Goal: Information Seeking & Learning: Check status

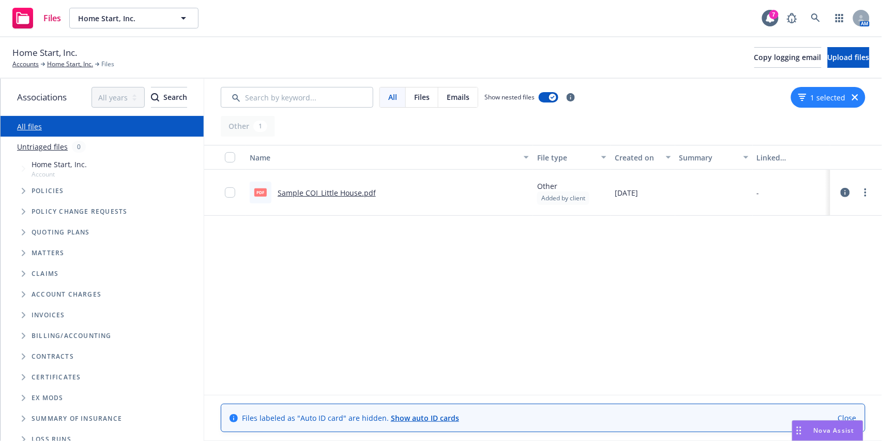
click at [339, 193] on link "Sample COI_Little House.pdf" at bounding box center [327, 193] width 98 height 10
click at [77, 65] on link "Home Start, Inc." at bounding box center [70, 63] width 46 height 9
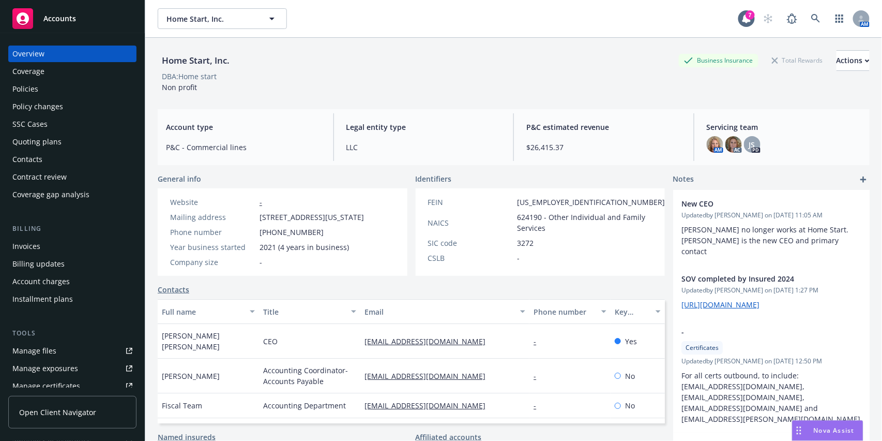
click at [50, 122] on div "SSC Cases" at bounding box center [72, 124] width 120 height 17
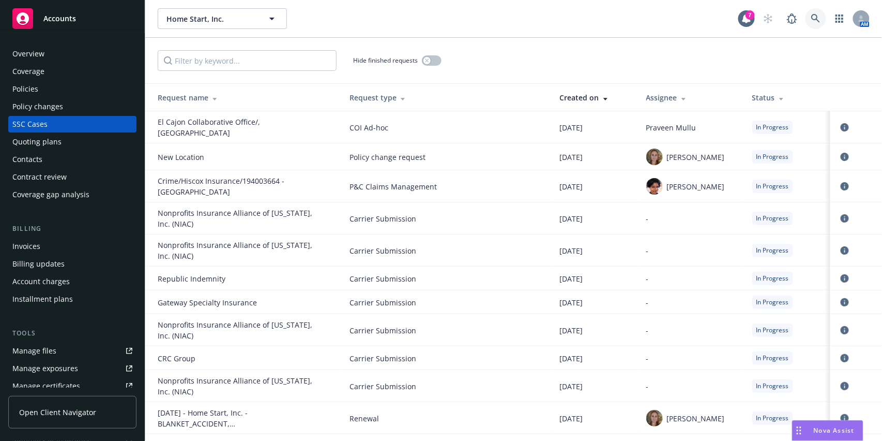
click at [816, 19] on icon at bounding box center [815, 18] width 9 height 9
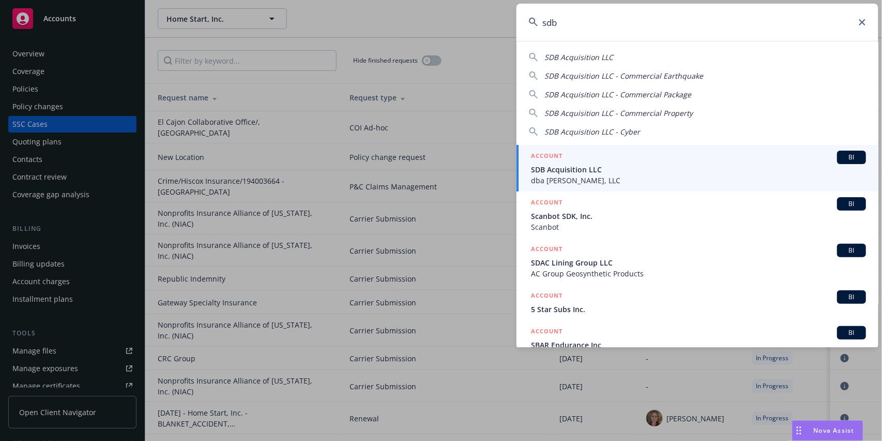
type input "sdb"
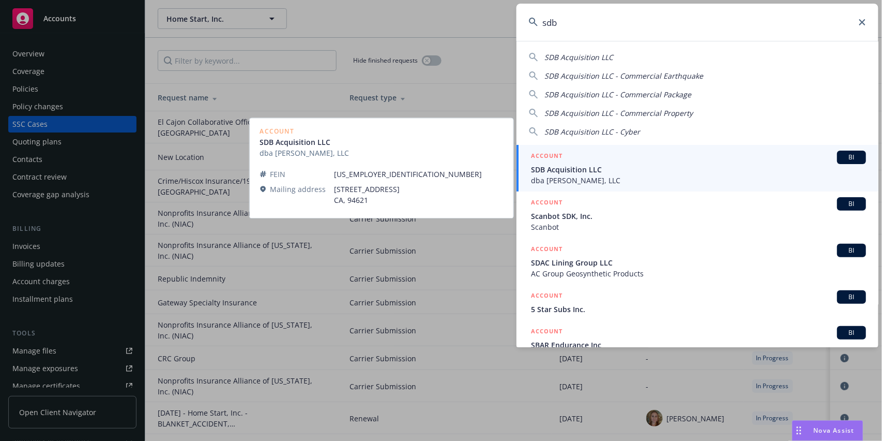
click at [555, 171] on span "SDB Acquisition LLC" at bounding box center [698, 169] width 335 height 11
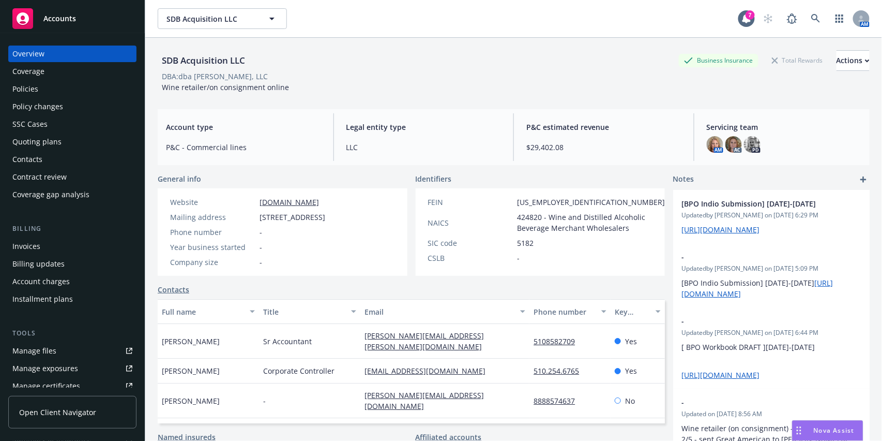
click at [27, 135] on div "Quoting plans" at bounding box center [36, 141] width 49 height 17
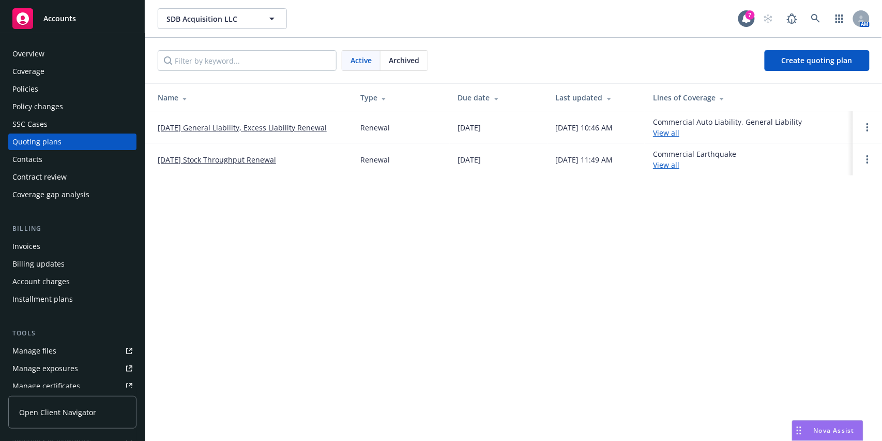
click at [407, 69] on div "Archived" at bounding box center [404, 61] width 47 height 20
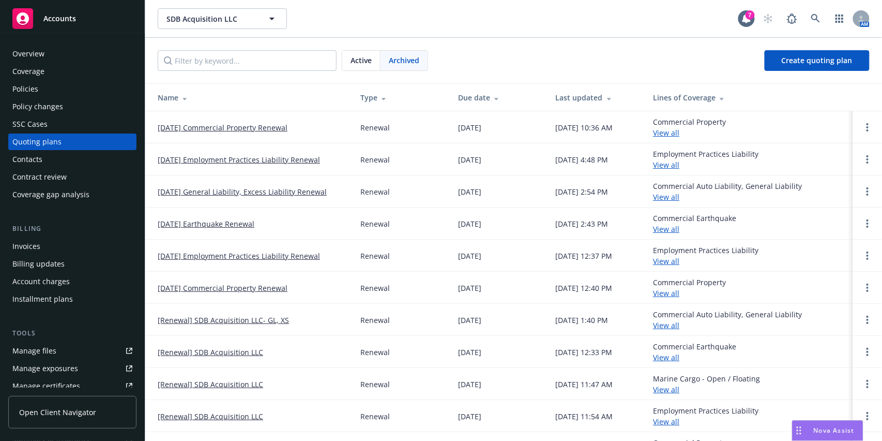
click at [220, 223] on link "[DATE] Earthquake Renewal" at bounding box center [206, 223] width 97 height 11
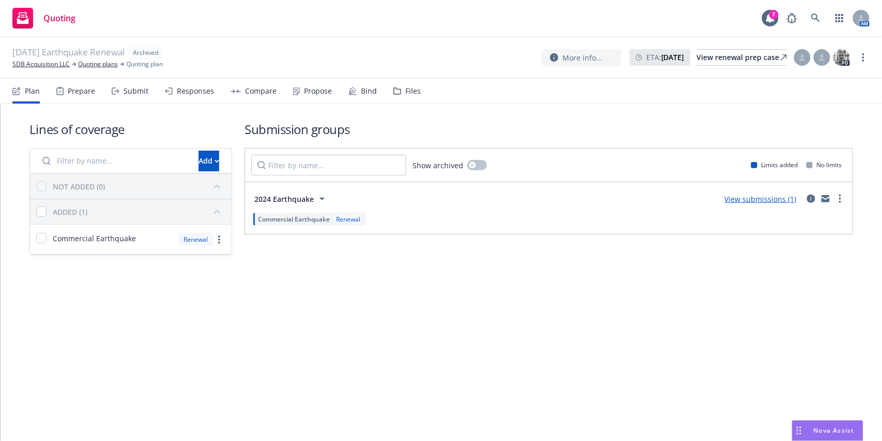
click at [297, 93] on div "Propose" at bounding box center [312, 91] width 39 height 25
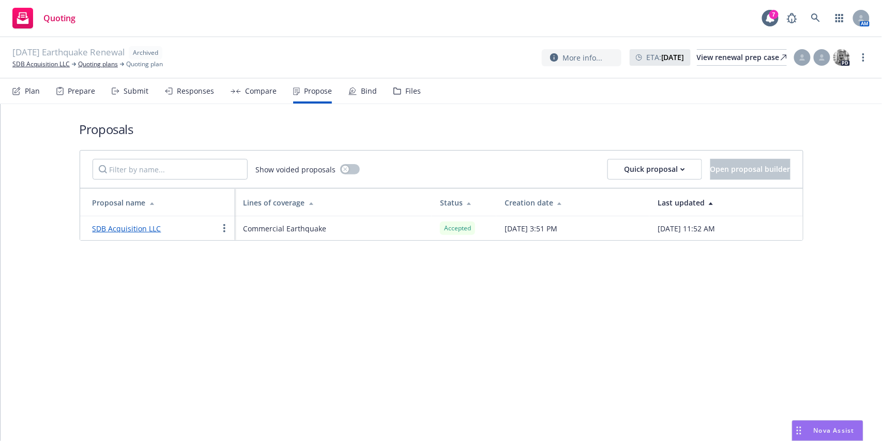
click at [144, 223] on link "SDB Acquisition LLC" at bounding box center [131, 228] width 77 height 10
click at [411, 93] on div "Files" at bounding box center [413, 91] width 16 height 8
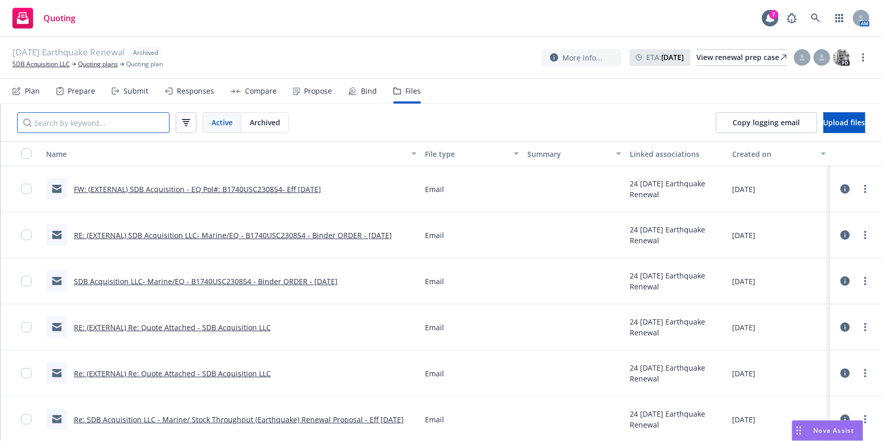
click at [111, 123] on input "Search by keyword..." at bounding box center [93, 122] width 153 height 21
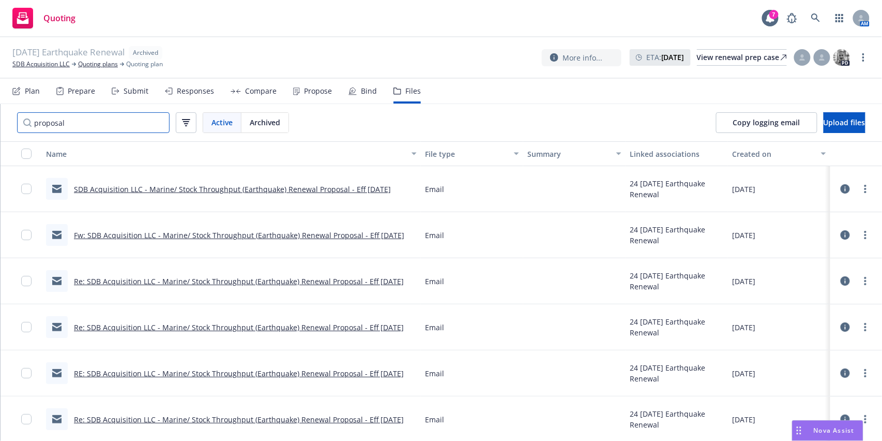
scroll to position [1, 0]
type input "proposal"
click at [300, 418] on link "Re: SDB Acquisition LLC - Marine/ Stock Throughput (Earthquake) Renewal Proposa…" at bounding box center [239, 418] width 330 height 10
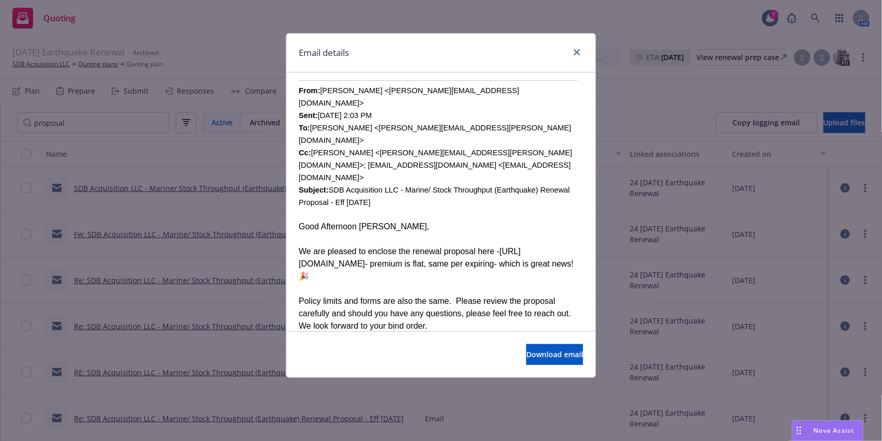
scroll to position [1180, 0]
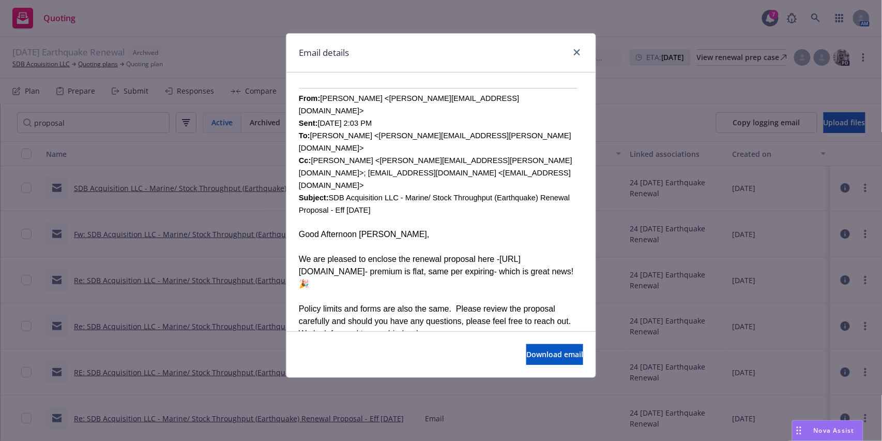
click at [304, 254] on link "https://app.newfront.com/proposal/d8c61ef0-4454-4fd4-b5bf-48a785ce1575" at bounding box center [410, 264] width 222 height 21
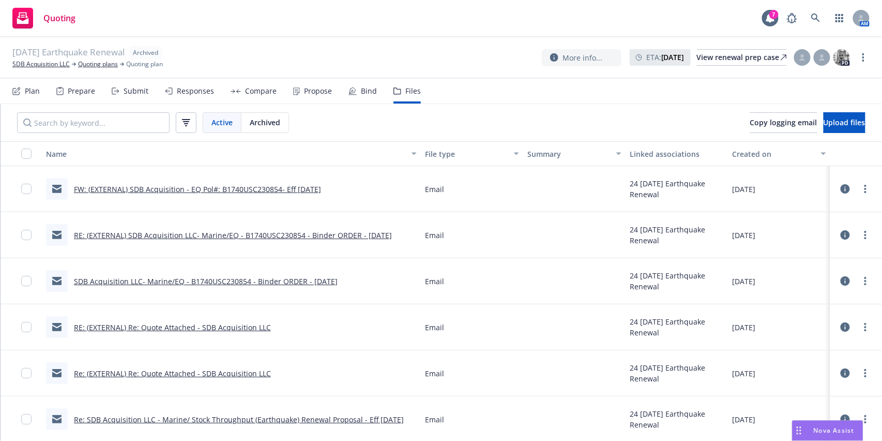
scroll to position [453, 0]
